Goal: Task Accomplishment & Management: Manage account settings

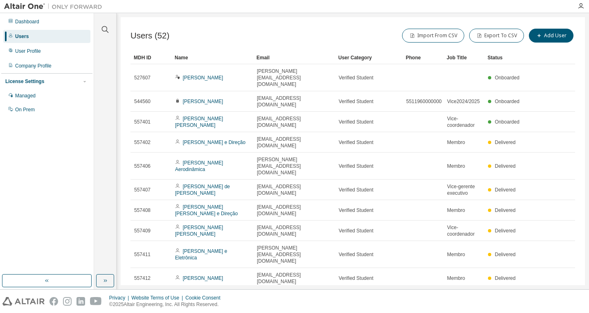
click at [551, 293] on icon "button" at bounding box center [555, 298] width 10 height 10
type input "*"
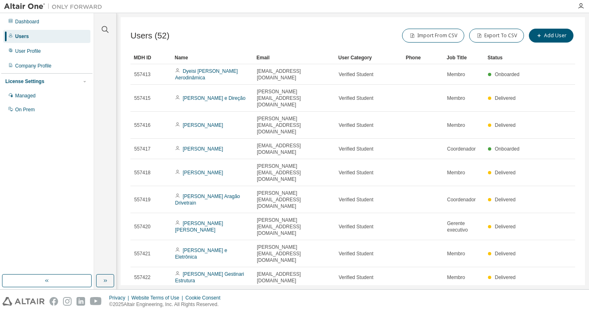
click at [495, 60] on div "Status" at bounding box center [505, 57] width 34 height 13
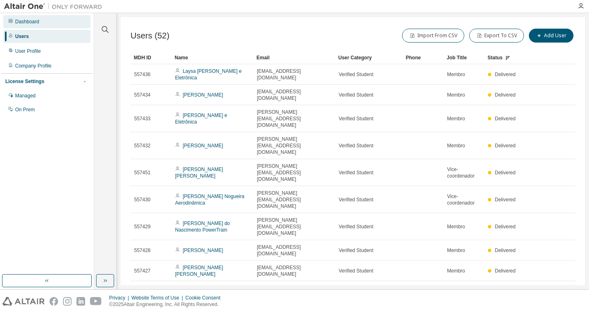
click at [73, 18] on div "Dashboard" at bounding box center [46, 21] width 87 height 13
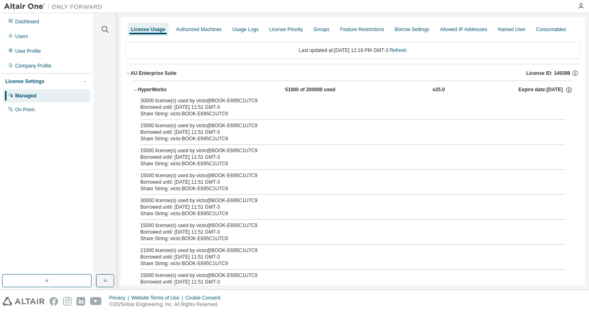
click at [153, 87] on div "HyperWorks" at bounding box center [175, 89] width 74 height 7
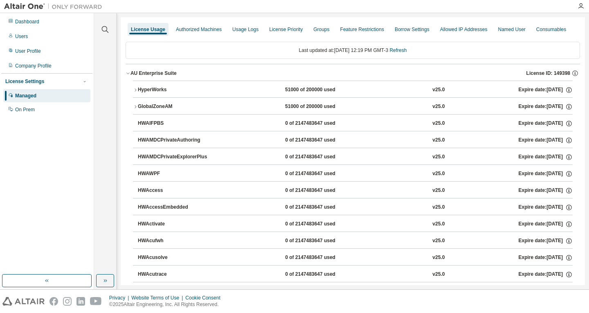
drag, startPoint x: 268, startPoint y: 13, endPoint x: 318, endPoint y: -29, distance: 65.3
click at [318, 0] on html "Dashboard Users User Profile Company Profile License Settings Managed On Prem C…" at bounding box center [294, 156] width 589 height 313
